Goal: Task Accomplishment & Management: Manage account settings

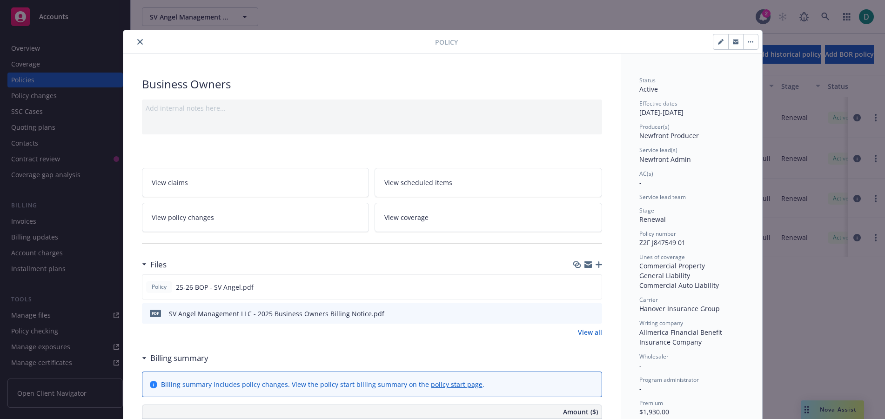
click at [137, 44] on icon "close" at bounding box center [140, 42] width 6 height 6
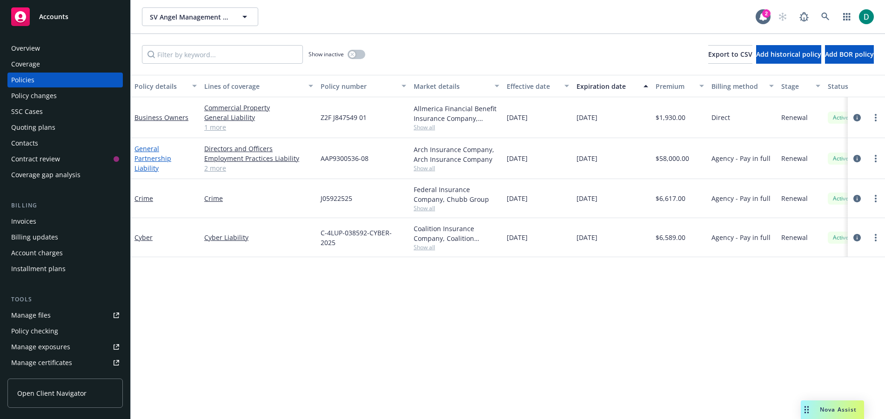
click at [152, 157] on link "General Partnership Liability" at bounding box center [152, 158] width 37 height 28
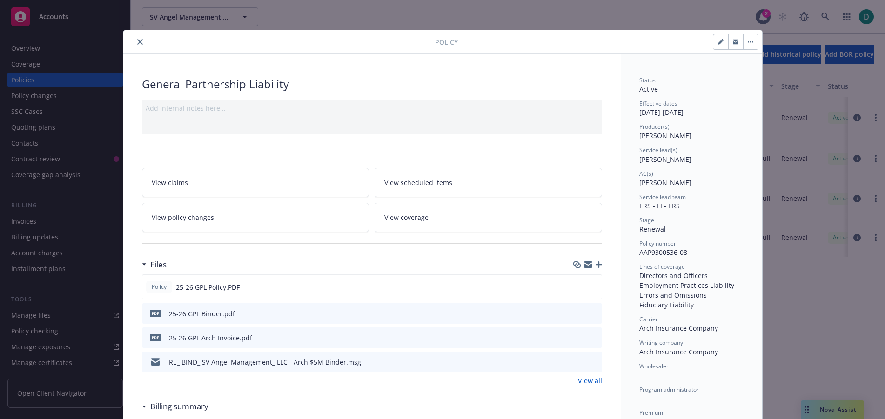
click at [137, 41] on icon "close" at bounding box center [140, 42] width 6 height 6
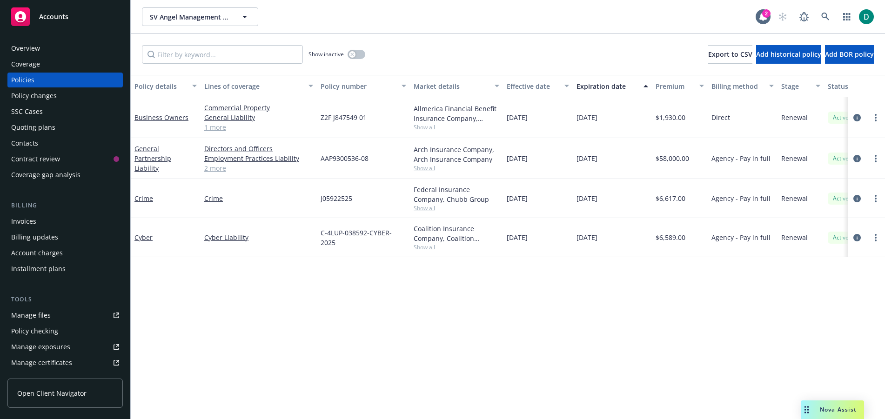
click at [152, 113] on div "Business Owners" at bounding box center [165, 118] width 62 height 10
click at [152, 117] on link "Business Owners" at bounding box center [161, 117] width 54 height 9
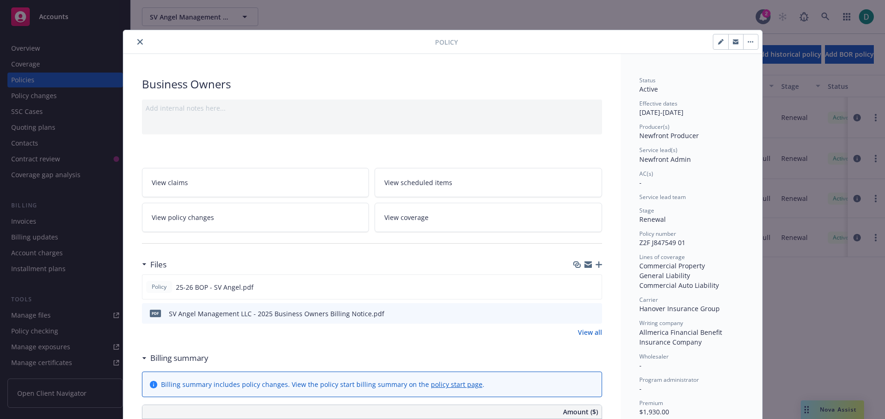
scroll to position [28, 0]
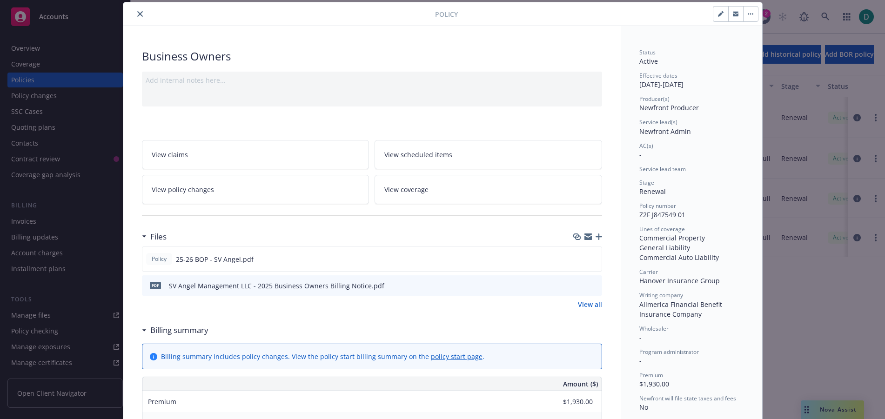
click at [718, 16] on icon "button" at bounding box center [721, 14] width 6 height 6
select select "RENEWAL"
select select "12"
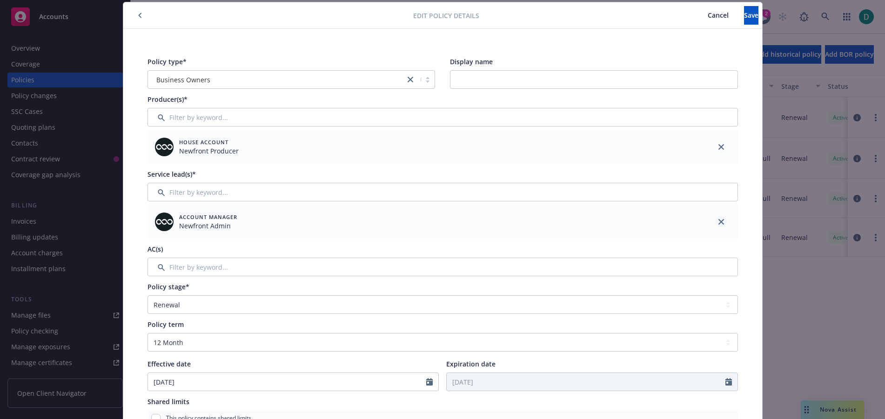
click at [716, 220] on link "close" at bounding box center [721, 221] width 11 height 11
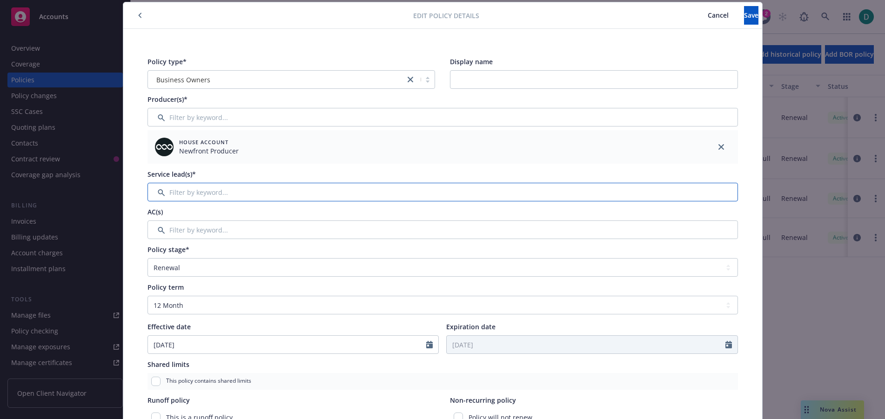
click at [261, 194] on input "Filter by keyword..." at bounding box center [442, 192] width 590 height 19
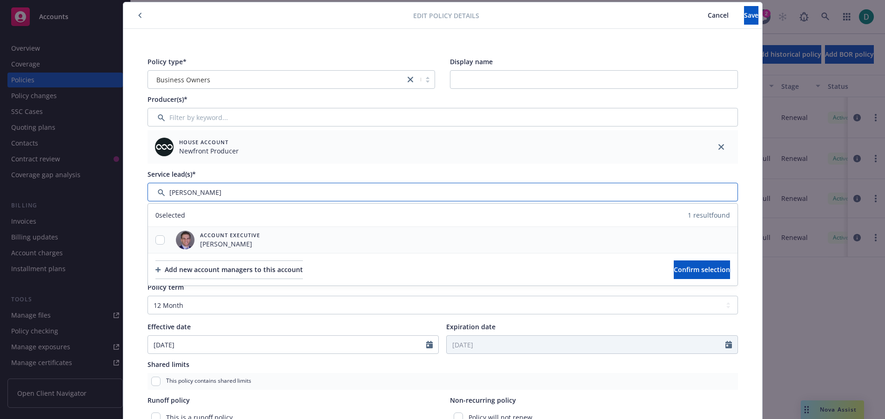
type input "[PERSON_NAME]"
click at [155, 240] on input "checkbox" at bounding box center [159, 239] width 9 height 9
checkbox input "true"
click at [674, 268] on span "Confirm selection" at bounding box center [702, 269] width 56 height 9
click at [665, 239] on input "Filter by keyword..." at bounding box center [442, 230] width 590 height 19
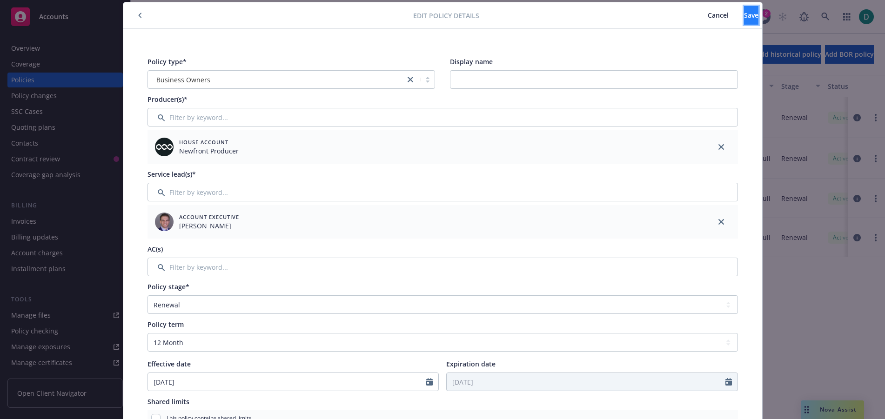
click at [744, 14] on span "Save" at bounding box center [751, 15] width 14 height 9
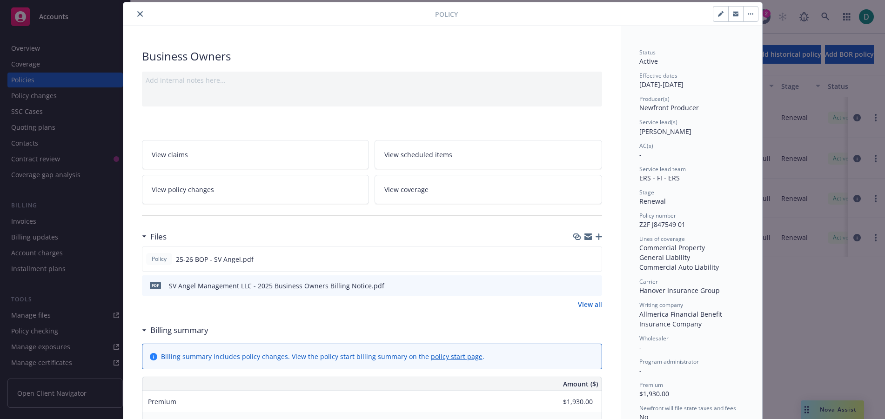
click at [138, 15] on icon "close" at bounding box center [140, 14] width 6 height 6
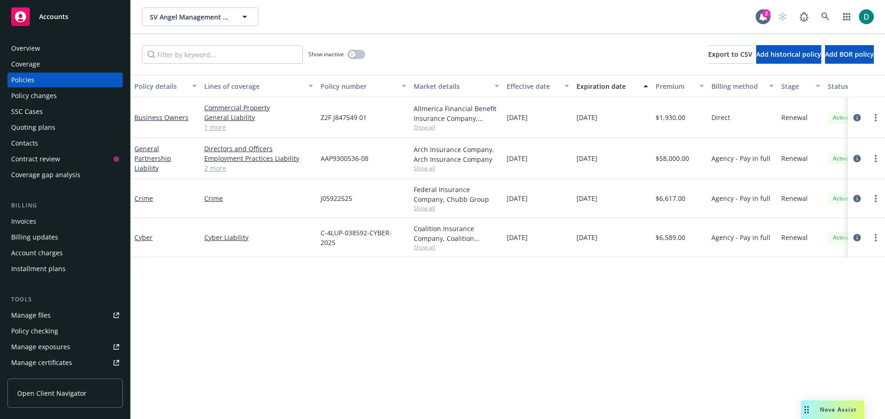
click at [372, 32] on div "SV Angel Management LLC SV Angel Management LLC 2" at bounding box center [508, 16] width 754 height 33
